Goal: Task Accomplishment & Management: Manage account settings

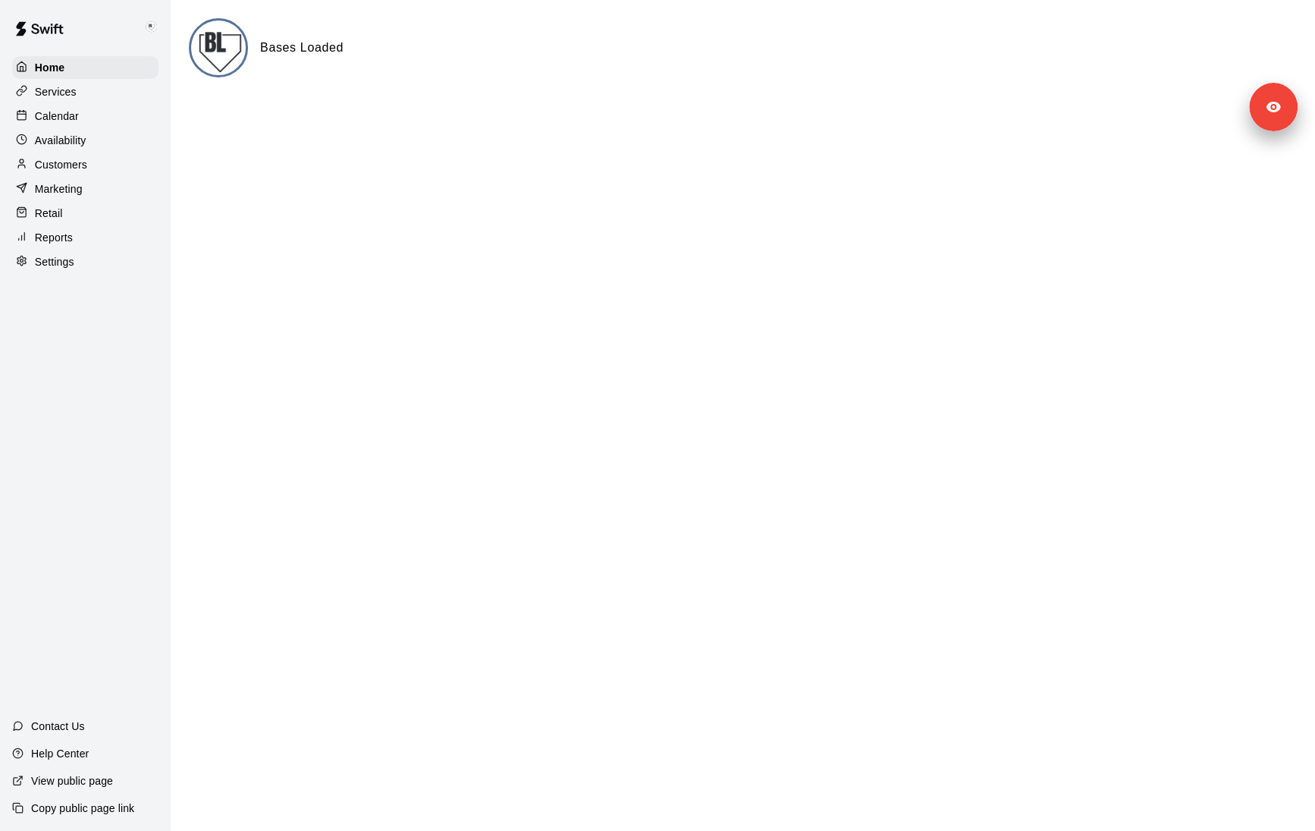
click at [92, 247] on div "Reports" at bounding box center [85, 237] width 146 height 23
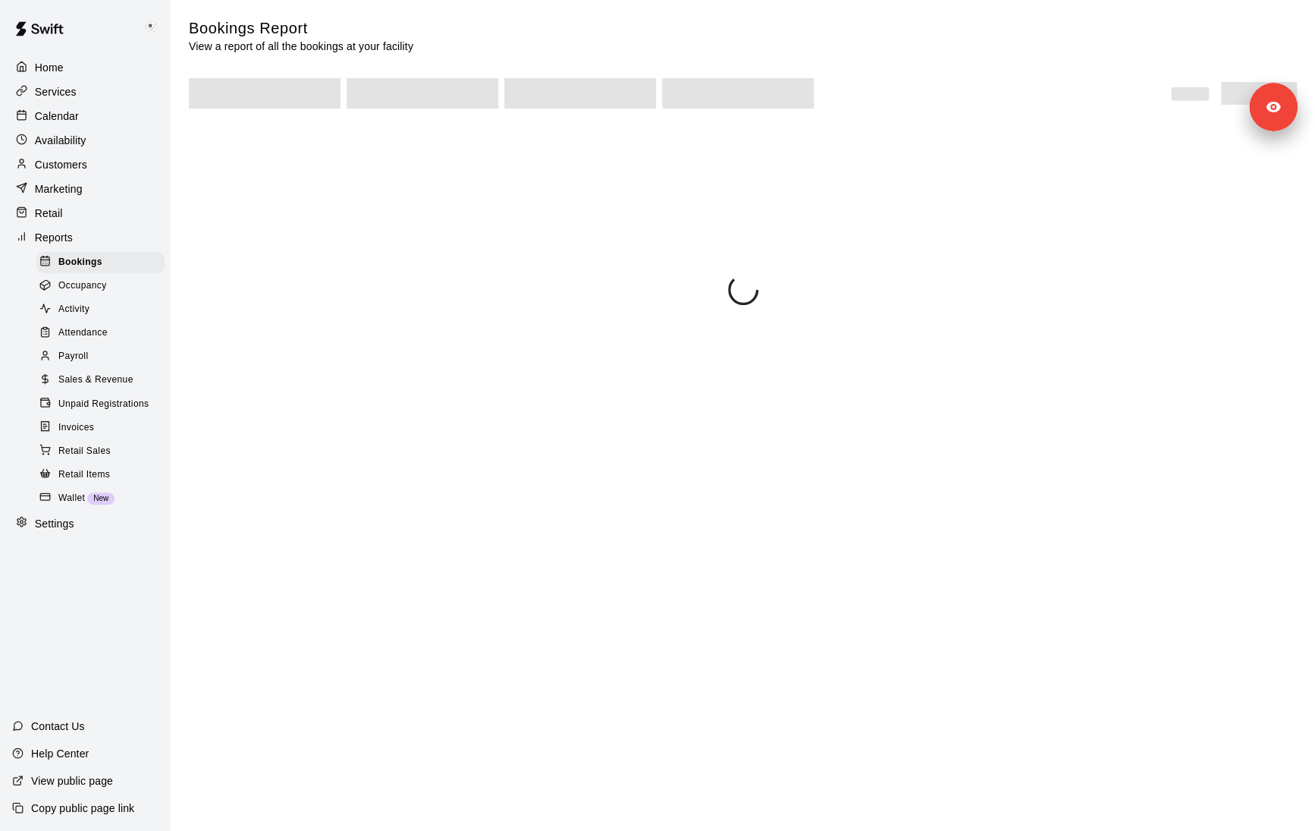
click at [96, 230] on div "Reports" at bounding box center [85, 237] width 146 height 23
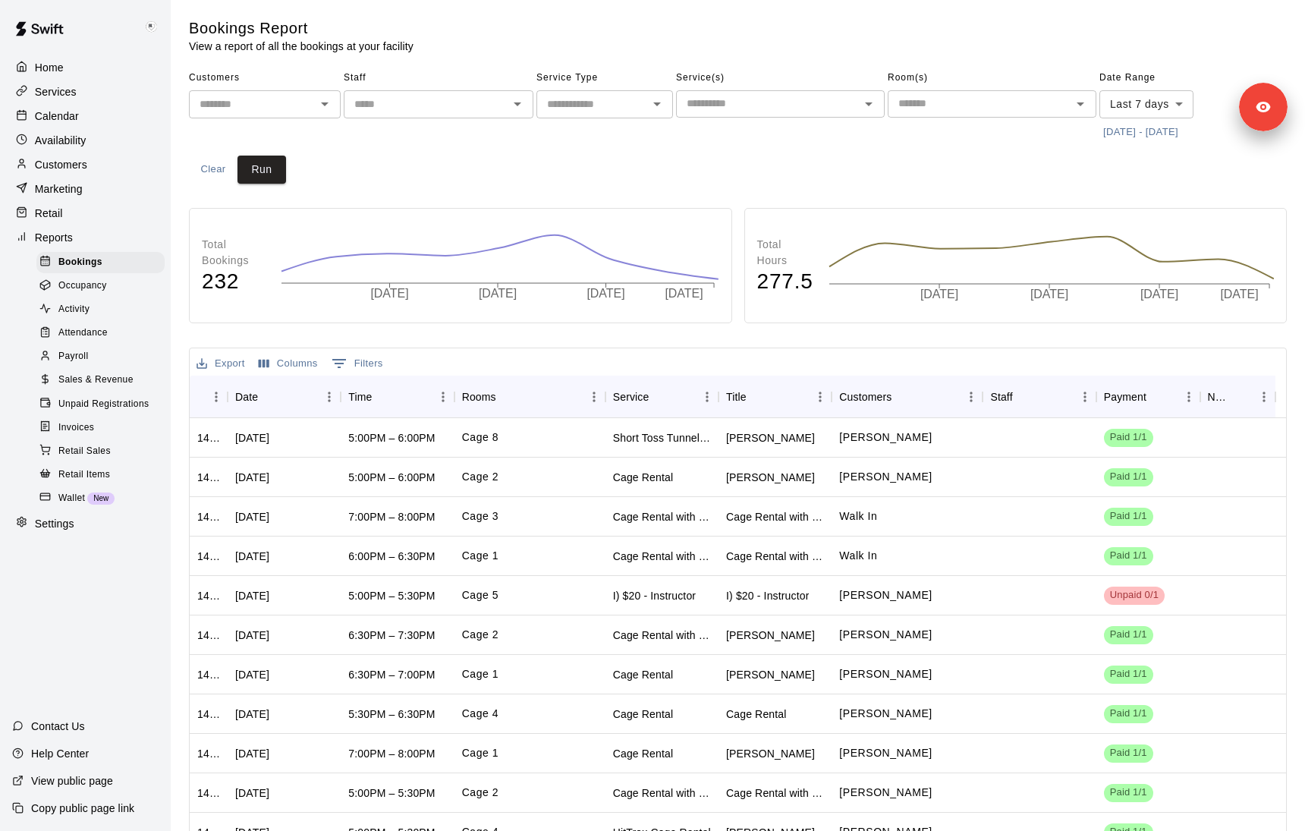
click at [114, 533] on div "Settings" at bounding box center [85, 523] width 146 height 23
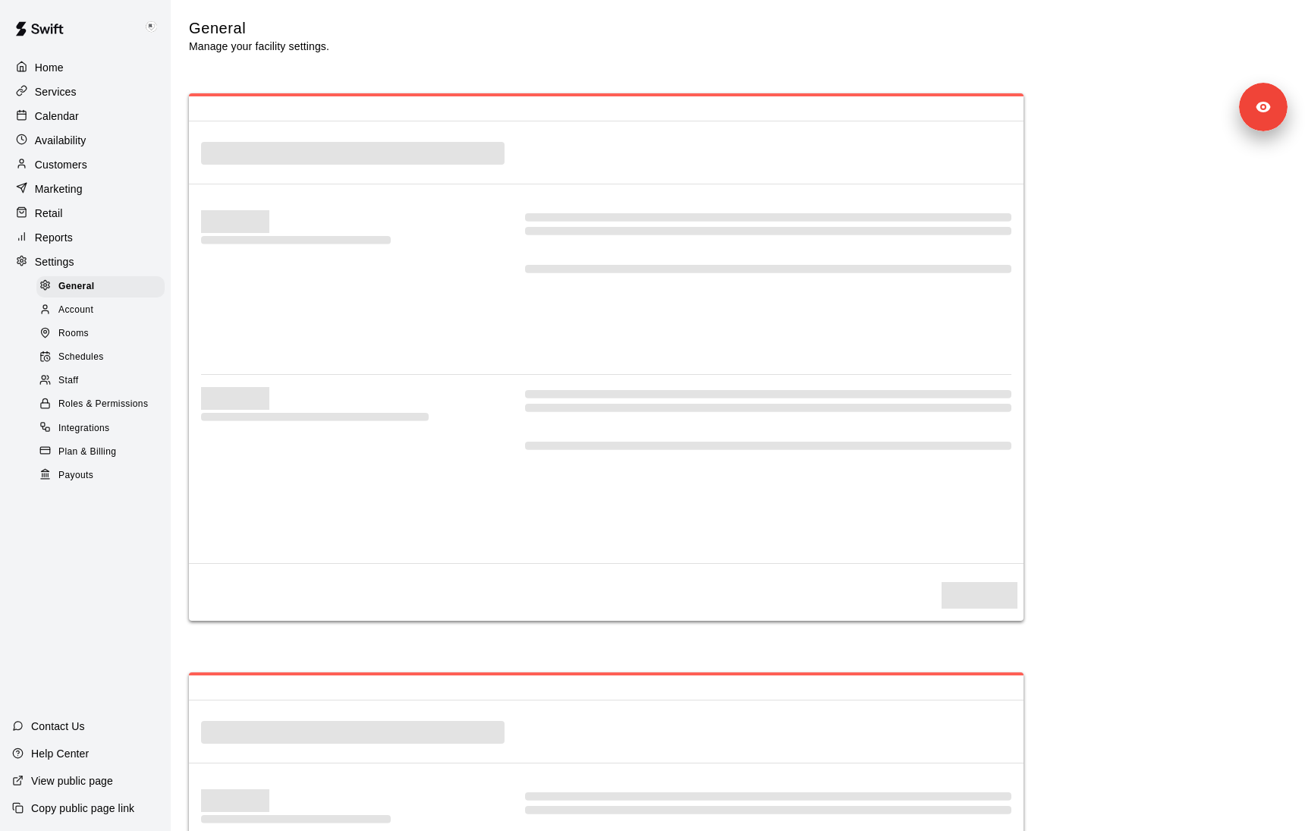
select select "**"
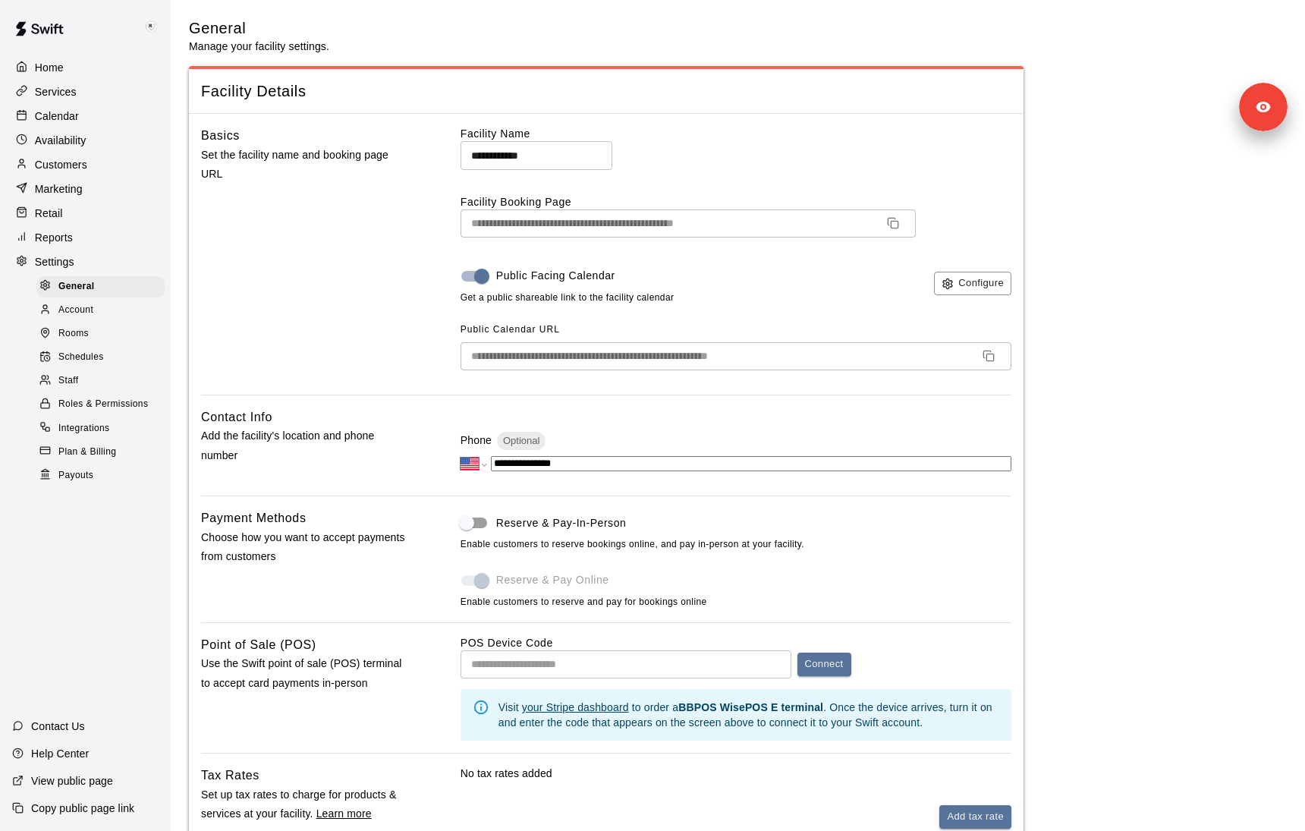
scroll to position [3010, 0]
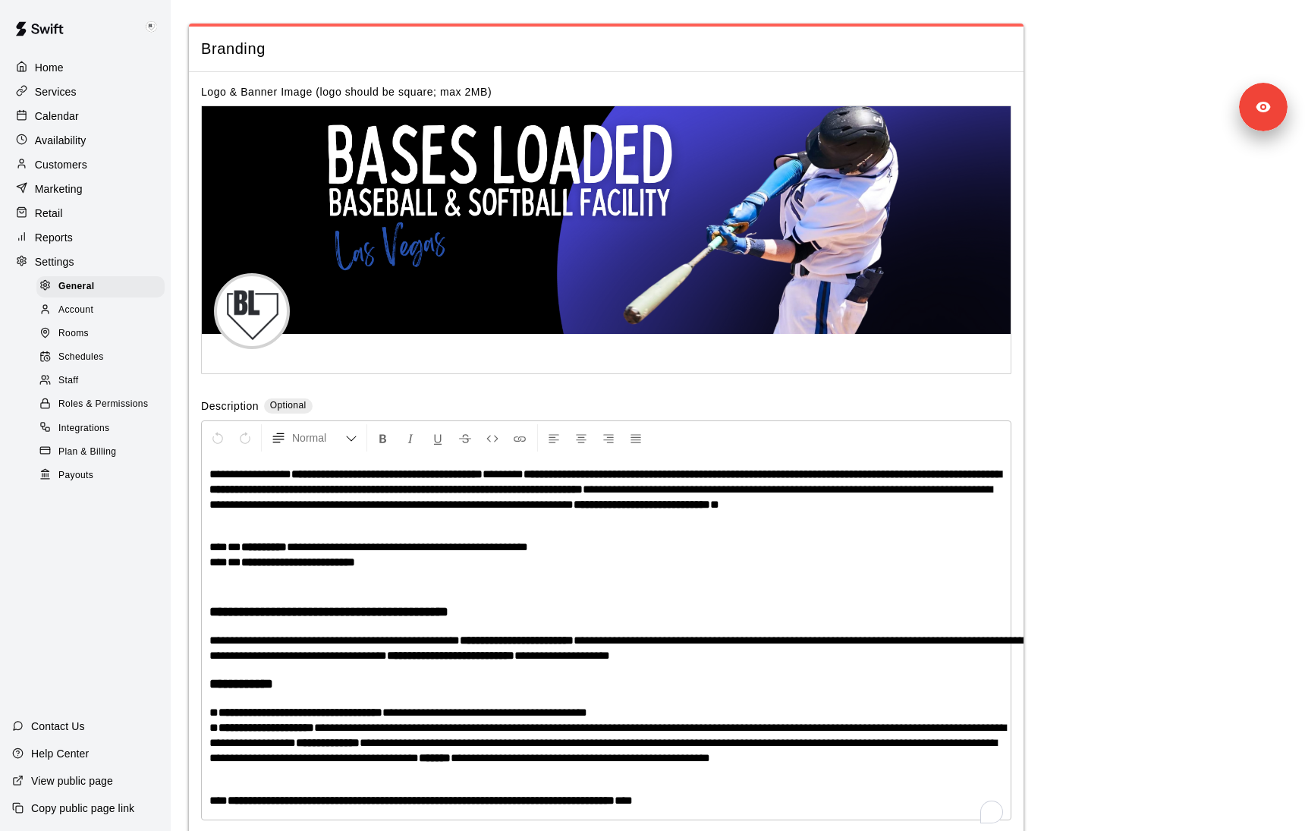
click at [95, 373] on div "Staff" at bounding box center [100, 380] width 128 height 21
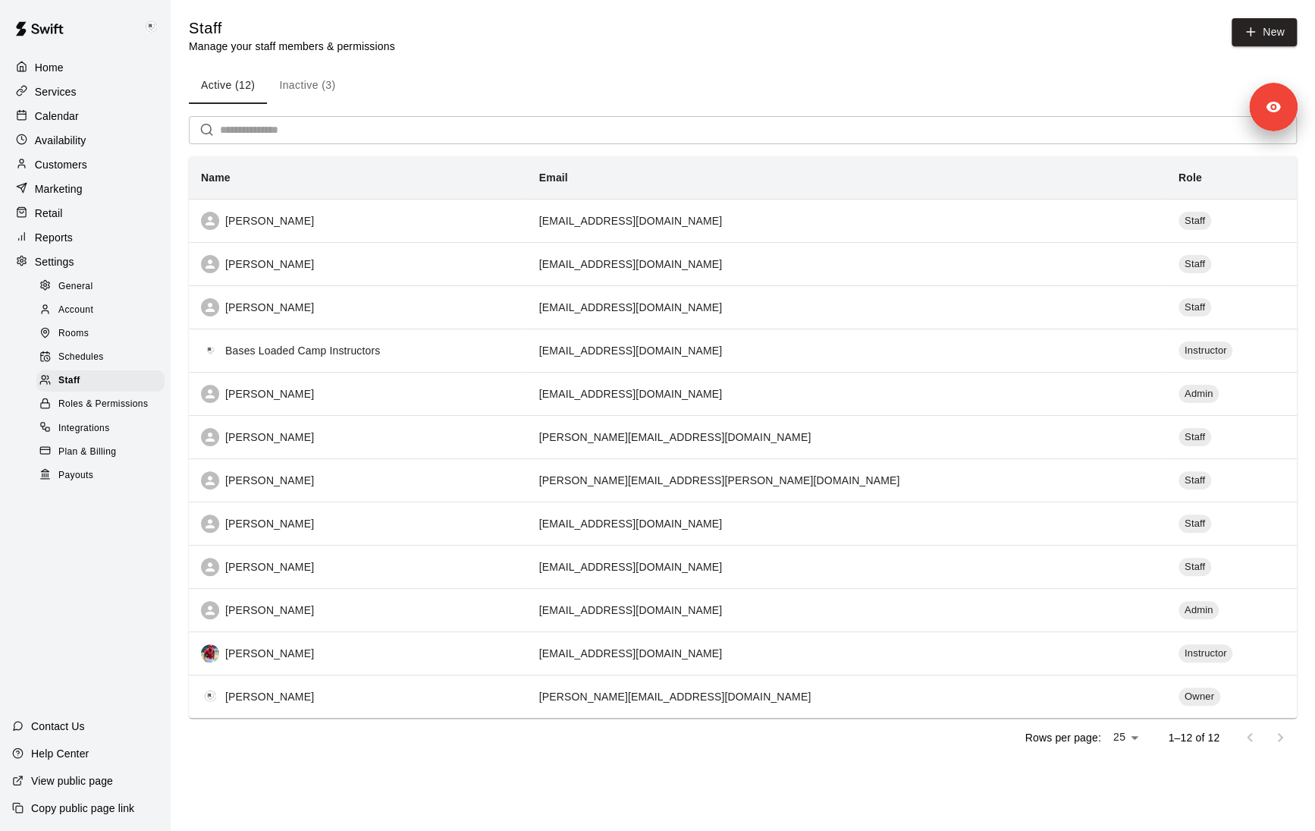
click at [301, 87] on button "Inactive (3)" at bounding box center [307, 86] width 80 height 36
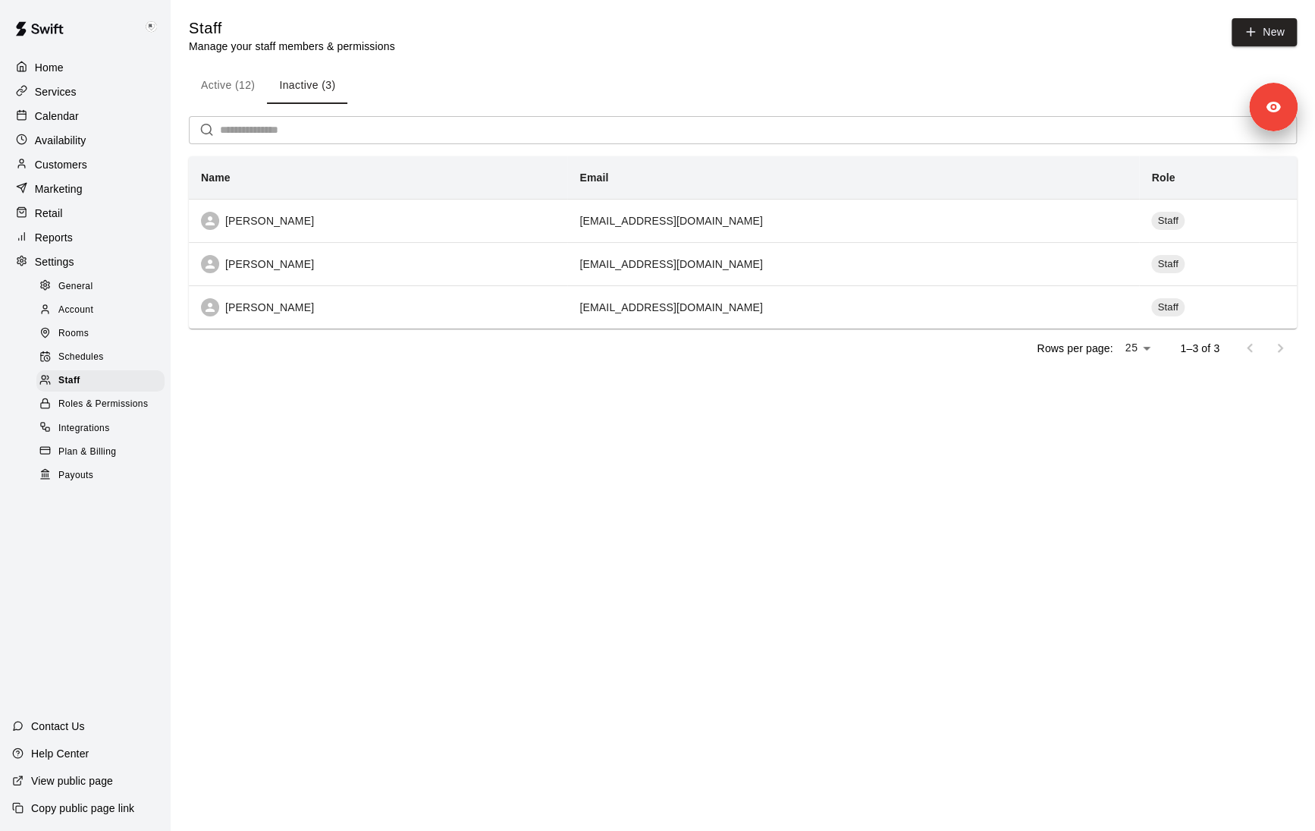
click at [232, 86] on button "Active (12)" at bounding box center [228, 86] width 78 height 36
